Goal: Task Accomplishment & Management: Manage account settings

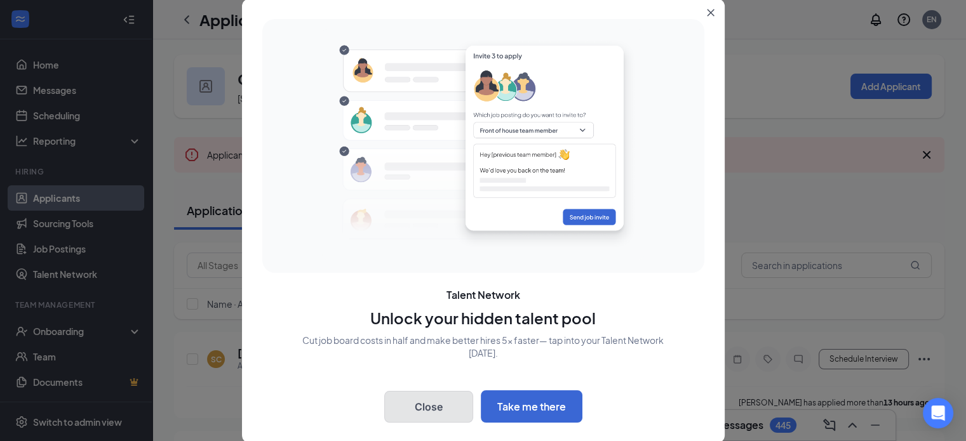
click at [417, 415] on button "Close" at bounding box center [428, 407] width 89 height 32
click at [437, 408] on button "Close" at bounding box center [428, 407] width 89 height 32
